Goal: Check status

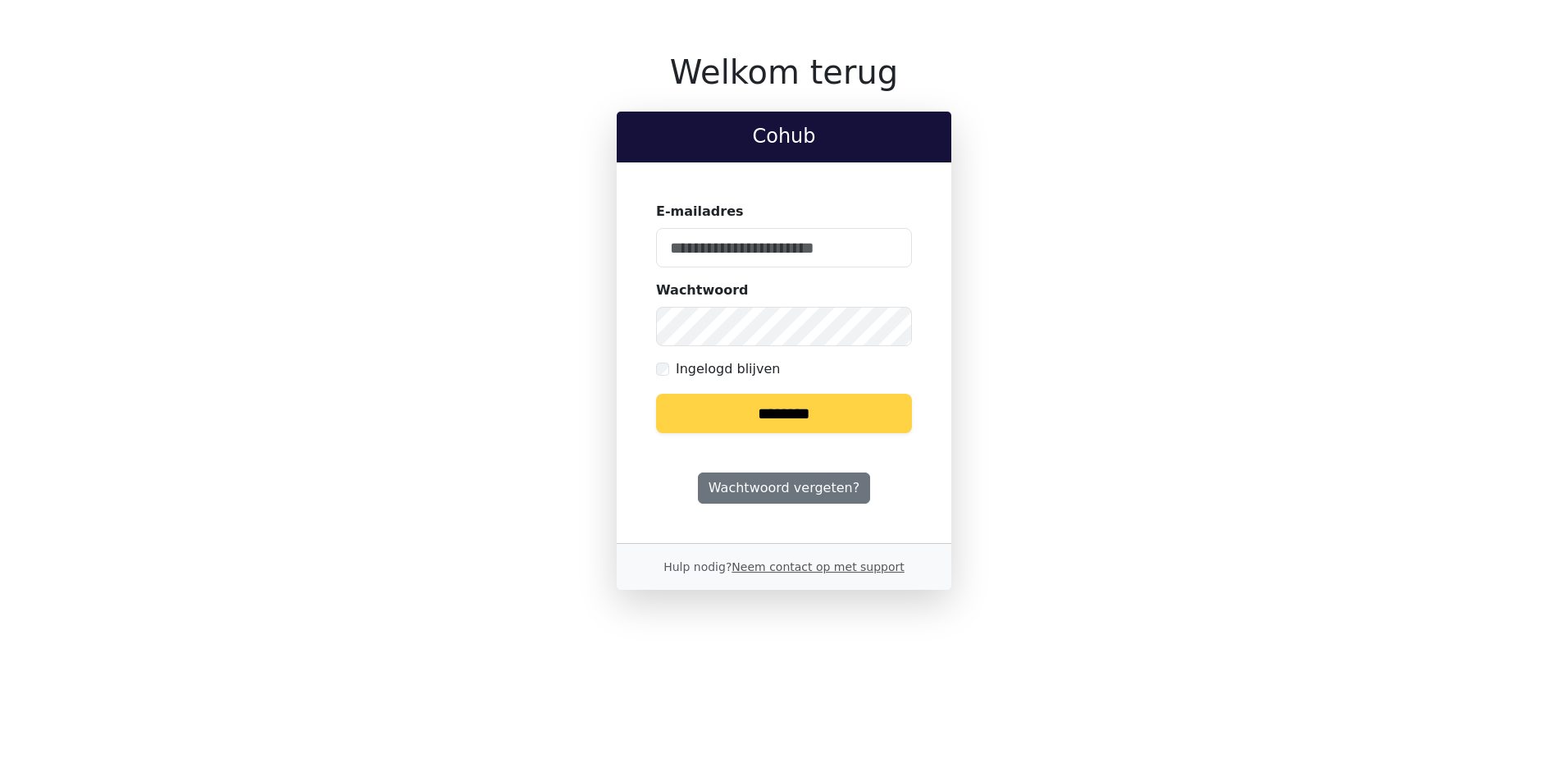
type input "**********"
click at [772, 422] on input "********" at bounding box center [784, 413] width 256 height 39
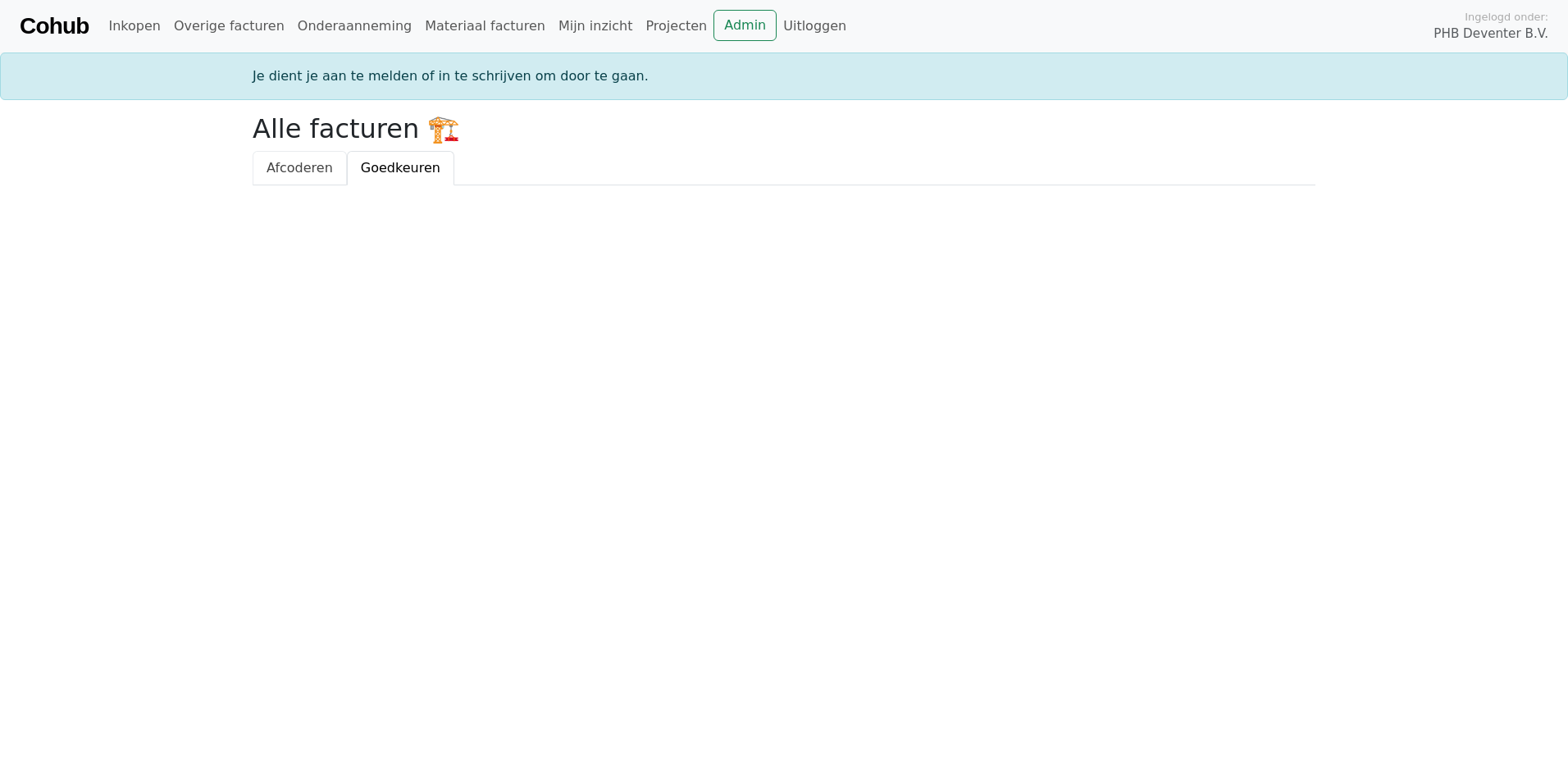
click at [284, 168] on span "Afcoderen" at bounding box center [299, 168] width 66 height 16
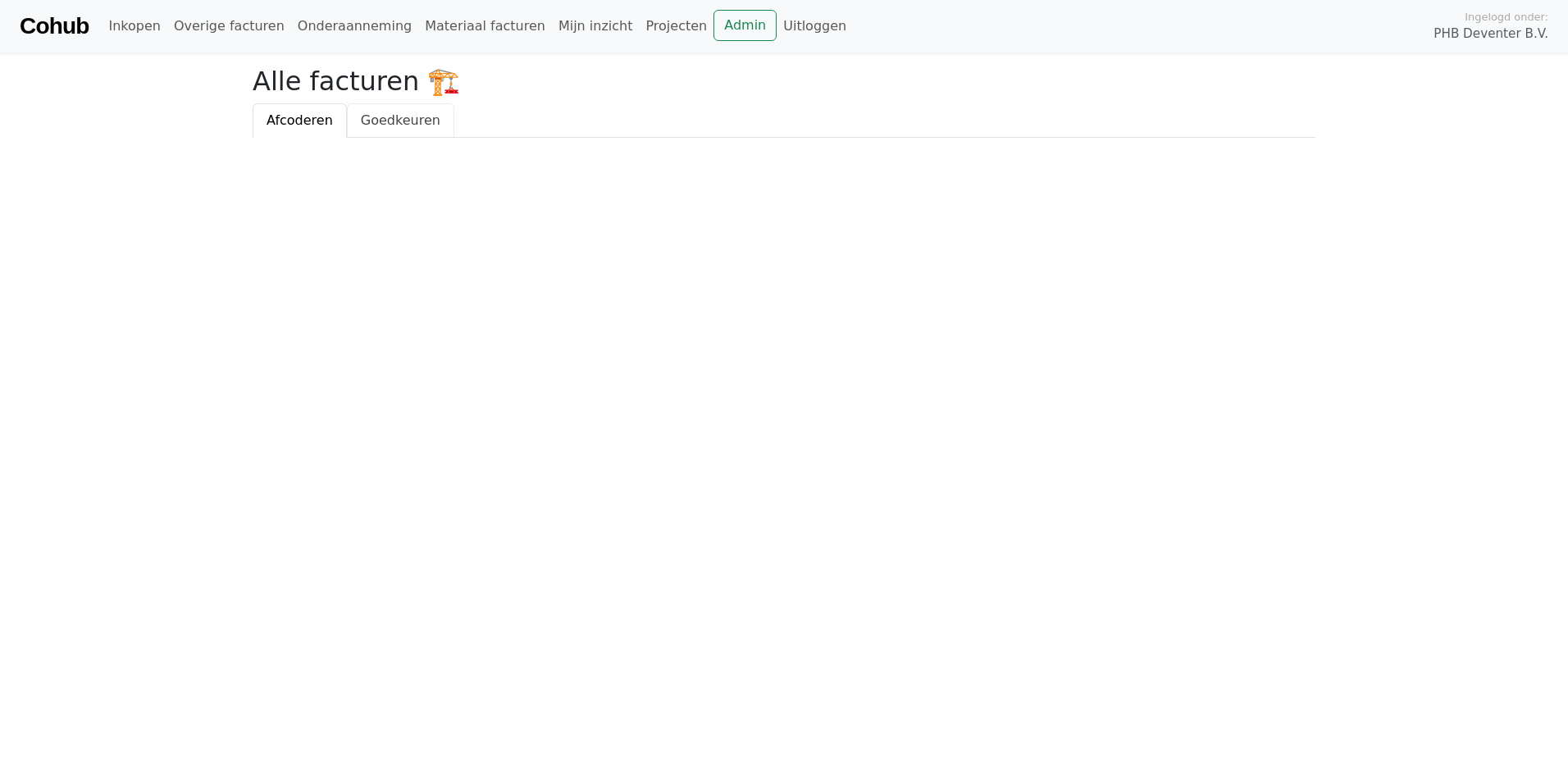
click at [381, 127] on span "Goedkeuren" at bounding box center [401, 120] width 80 height 16
